Goal: Obtain resource: Obtain resource

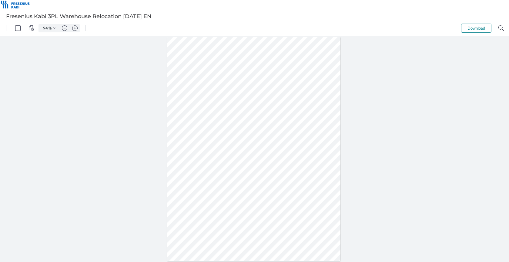
click at [376, 169] on div at bounding box center [254, 149] width 509 height 226
click at [76, 27] on img "Zoom in" at bounding box center [74, 27] width 5 height 5
type input "144"
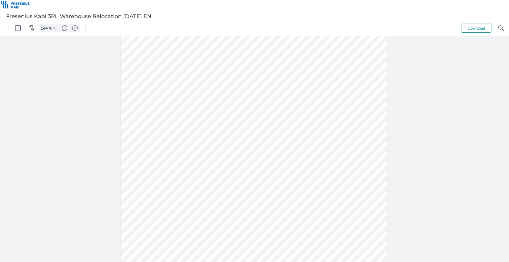
click at [404, 182] on div at bounding box center [254, 149] width 509 height 226
click at [335, 167] on div at bounding box center [254, 210] width 266 height 344
click at [327, 180] on div at bounding box center [254, 210] width 266 height 344
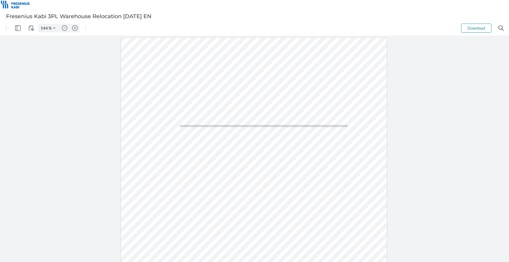
drag, startPoint x: 347, startPoint y: 127, endPoint x: 180, endPoint y: 125, distance: 167.0
drag, startPoint x: 159, startPoint y: 126, endPoint x: 345, endPoint y: 122, distance: 186.1
click at [345, 122] on div at bounding box center [254, 210] width 266 height 344
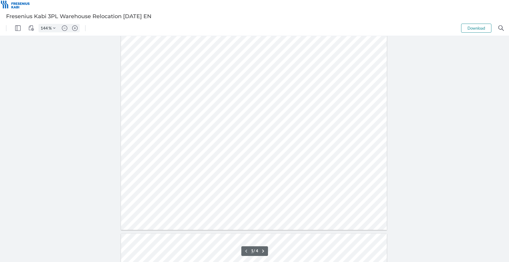
drag, startPoint x: 261, startPoint y: 172, endPoint x: 174, endPoint y: 174, distance: 87.0
click at [157, 172] on div at bounding box center [254, 58] width 266 height 344
click at [203, 173] on div at bounding box center [254, 58] width 266 height 344
drag, startPoint x: 154, startPoint y: 171, endPoint x: 257, endPoint y: 171, distance: 103.7
click at [257, 171] on div at bounding box center [254, 58] width 266 height 344
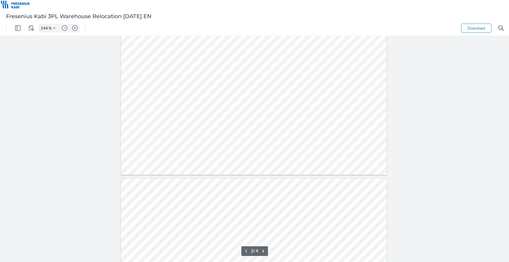
scroll to position [242, 0]
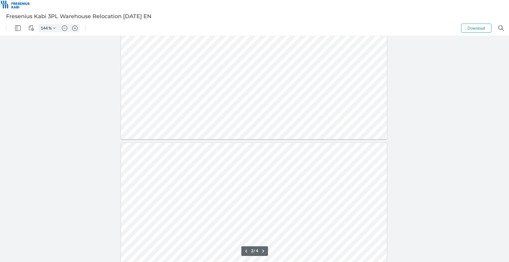
drag, startPoint x: 153, startPoint y: 205, endPoint x: 259, endPoint y: 206, distance: 106.1
drag, startPoint x: 155, startPoint y: 69, endPoint x: 337, endPoint y: 72, distance: 182.2
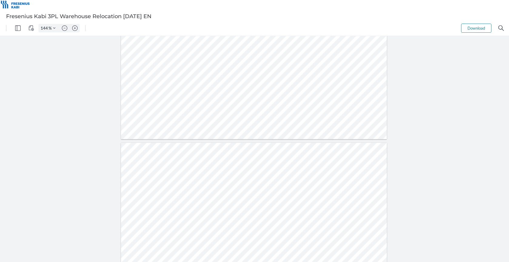
type input "1"
